Goal: Task Accomplishment & Management: Manage account settings

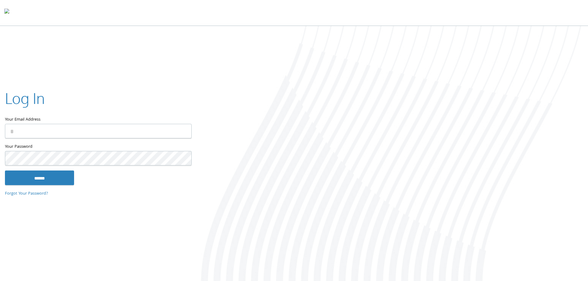
type input "**********"
click at [23, 179] on input "******" at bounding box center [39, 177] width 69 height 15
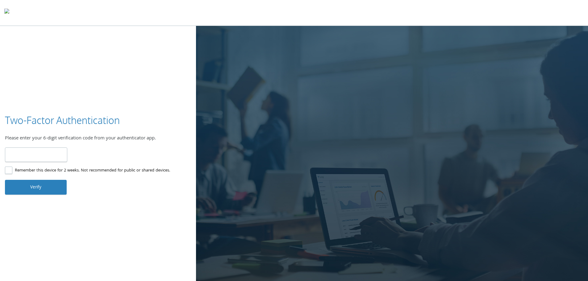
type input "******"
